Goal: Information Seeking & Learning: Check status

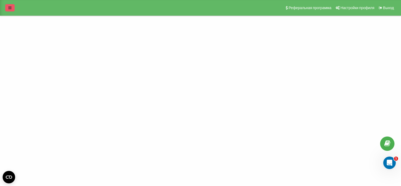
click at [7, 9] on link at bounding box center [9, 7] width 9 height 7
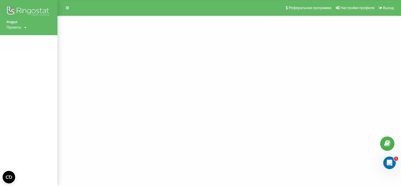
click at [26, 27] on icon at bounding box center [25, 27] width 2 height 3
click at [28, 37] on link "[DOMAIN_NAME]" at bounding box center [23, 35] width 25 height 4
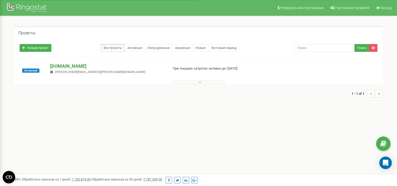
click at [74, 66] on p "[DOMAIN_NAME]" at bounding box center [107, 66] width 114 height 7
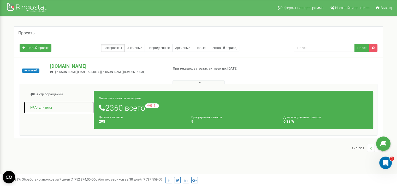
click at [54, 110] on link "Аналитика" at bounding box center [59, 107] width 70 height 13
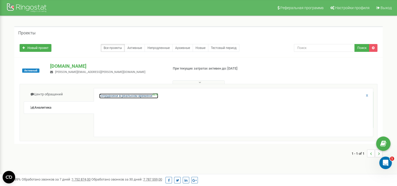
click at [120, 97] on link "Сотрудники в реальном времени NEW" at bounding box center [128, 96] width 59 height 5
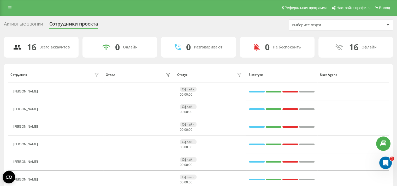
scroll to position [104, 0]
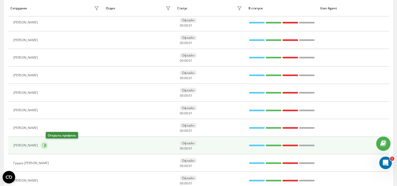
click at [48, 148] on button at bounding box center [44, 146] width 8 height 8
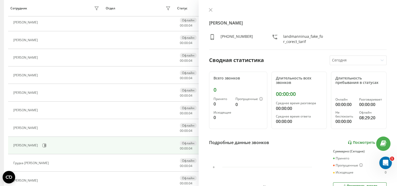
click at [350, 143] on link "Посмотреть отчет" at bounding box center [366, 143] width 39 height 4
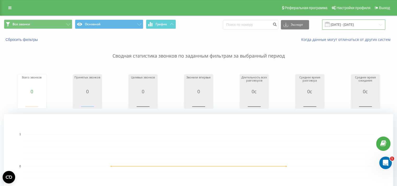
click at [342, 24] on input "21.08.2025 - 21.08.2025" at bounding box center [353, 25] width 63 height 10
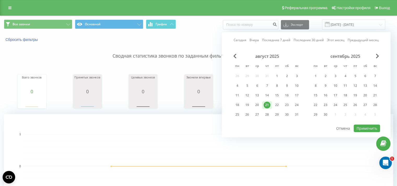
click at [265, 105] on div "21" at bounding box center [266, 105] width 7 height 7
click at [365, 128] on button "Применить" at bounding box center [366, 129] width 26 height 8
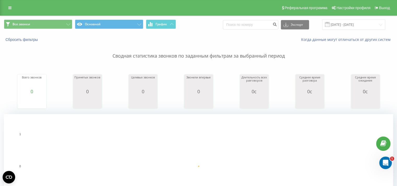
scroll to position [156, 0]
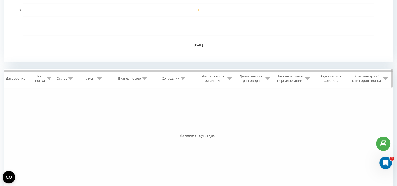
click at [266, 78] on icon at bounding box center [267, 78] width 5 height 3
click at [253, 104] on div at bounding box center [249, 103] width 37 height 5
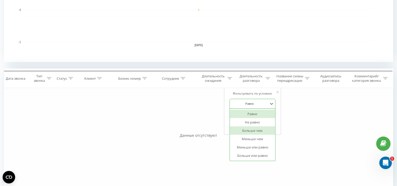
drag, startPoint x: 255, startPoint y: 130, endPoint x: 259, endPoint y: 125, distance: 6.4
click at [255, 130] on div "Больше чем" at bounding box center [251, 130] width 45 height 8
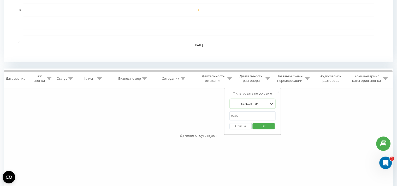
drag, startPoint x: 257, startPoint y: 120, endPoint x: 258, endPoint y: 117, distance: 2.8
click at [257, 119] on input "text" at bounding box center [252, 115] width 46 height 9
type input "0059"
click at [263, 126] on span "OK" at bounding box center [263, 126] width 15 height 8
